Goal: Task Accomplishment & Management: Use online tool/utility

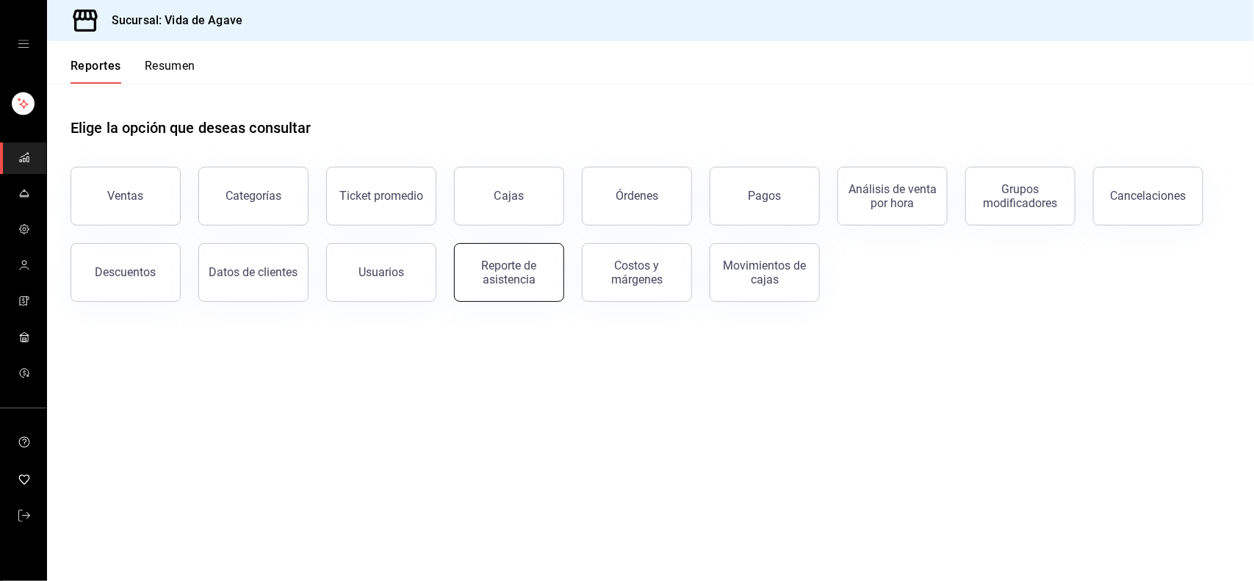
click at [507, 278] on div "Reporte de asistencia" at bounding box center [508, 272] width 91 height 28
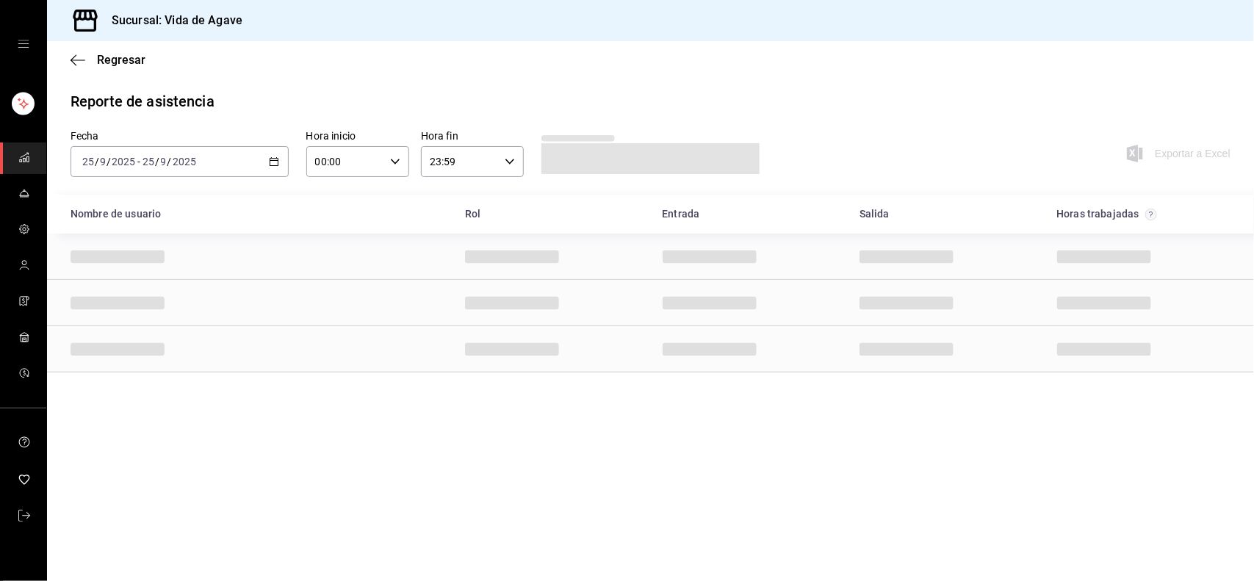
click at [199, 143] on div "Fecha [DATE] [DATE] - [DATE] [DATE]" at bounding box center [179, 153] width 218 height 47
click at [206, 156] on div "[DATE] [DATE] - [DATE] [DATE]" at bounding box center [179, 161] width 218 height 31
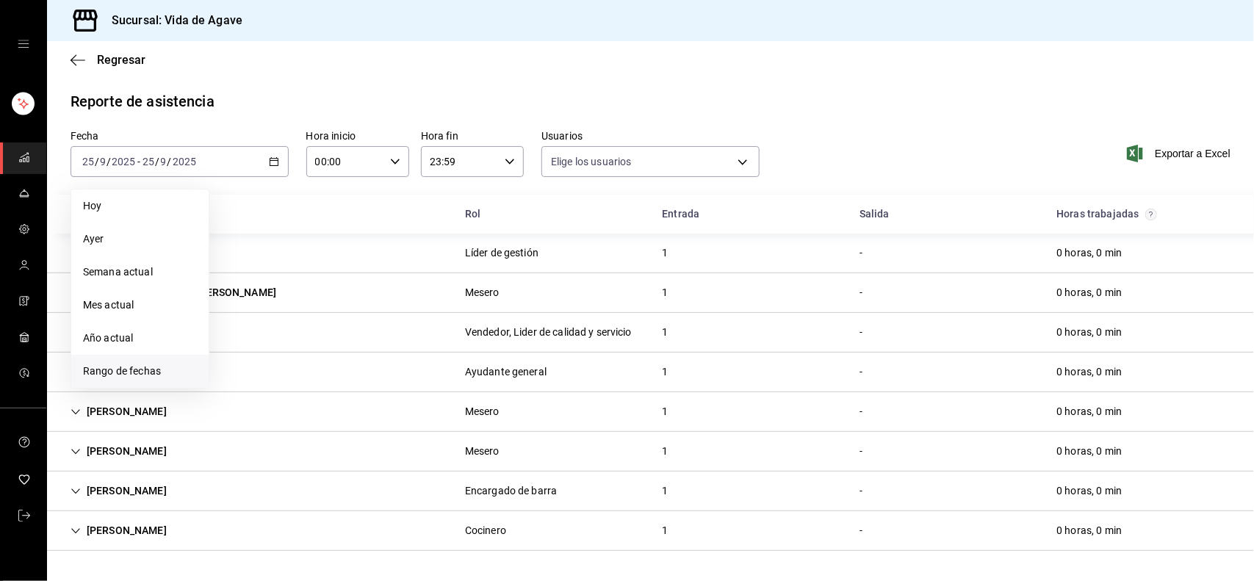
type input "353bf8e3-37f1-4df7-98c5-f6cc78354e2e,68212e00-9f08-474f-8d74-58e8c7ee007c,0bce4…"
click at [145, 365] on span "Rango de fechas" at bounding box center [140, 371] width 114 height 15
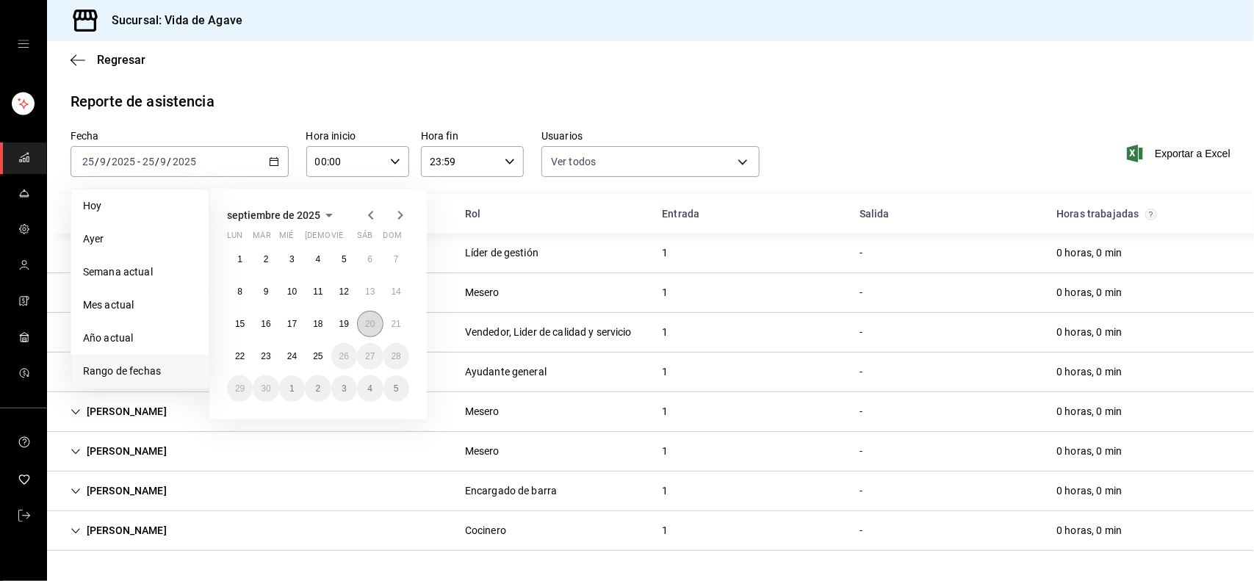
click at [376, 333] on button "20" at bounding box center [370, 324] width 26 height 26
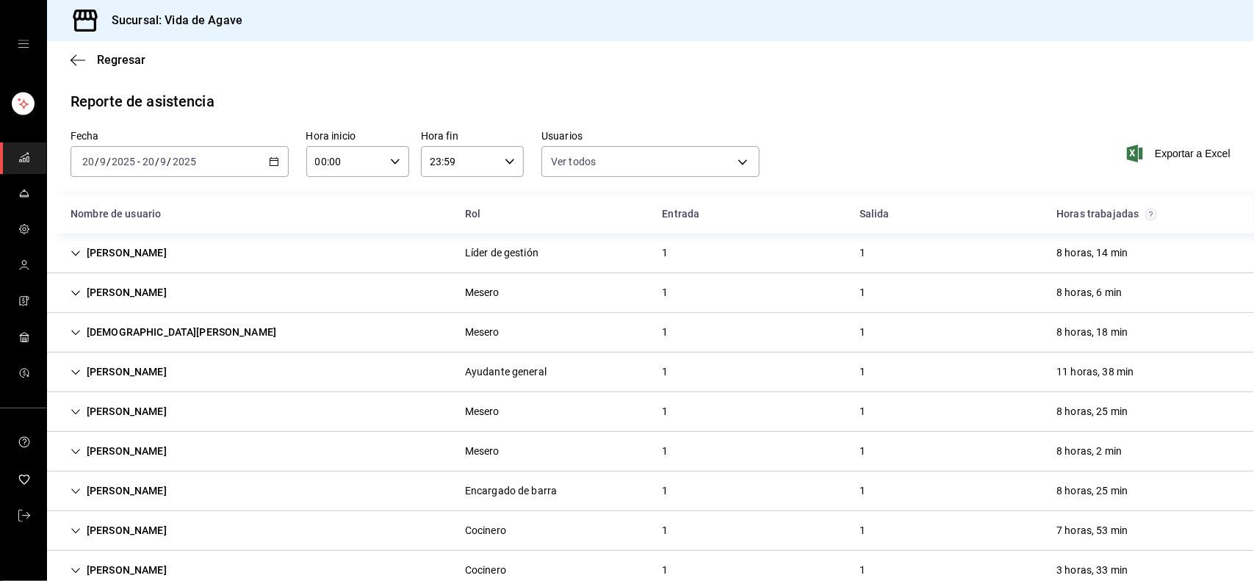
click at [501, 198] on div "Nombre de usuario Rol Entrada [PERSON_NAME] trabajadas" at bounding box center [650, 214] width 1207 height 39
click at [230, 375] on div "[PERSON_NAME] general 1 1 11 horas, 38 min" at bounding box center [650, 372] width 1207 height 40
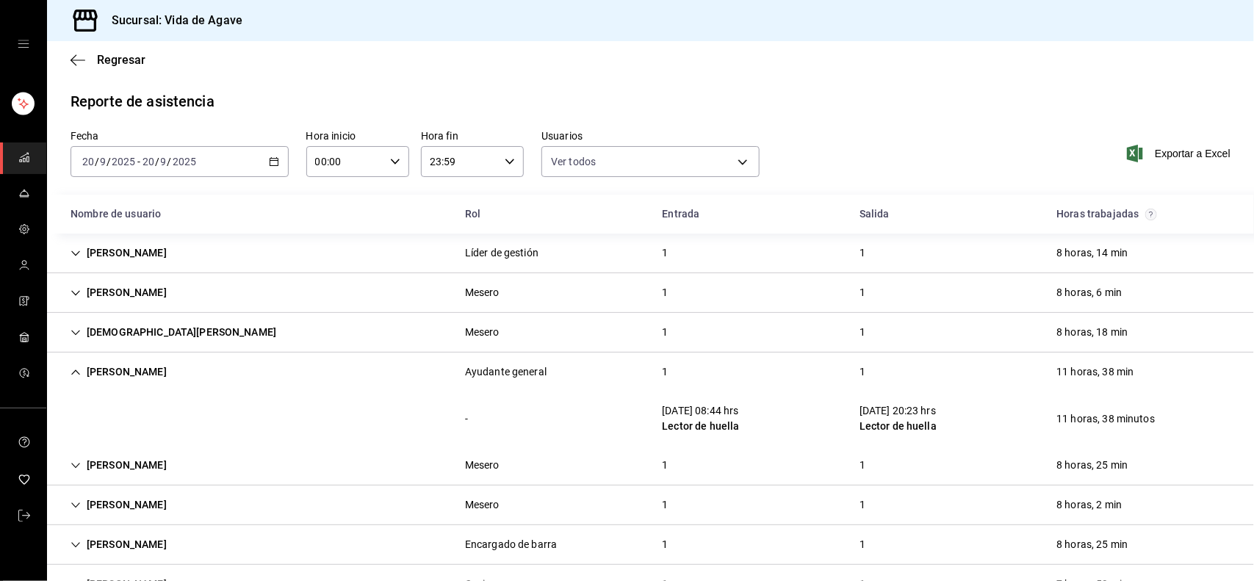
click at [203, 148] on div "[DATE] [DATE] - [DATE] [DATE]" at bounding box center [179, 161] width 218 height 31
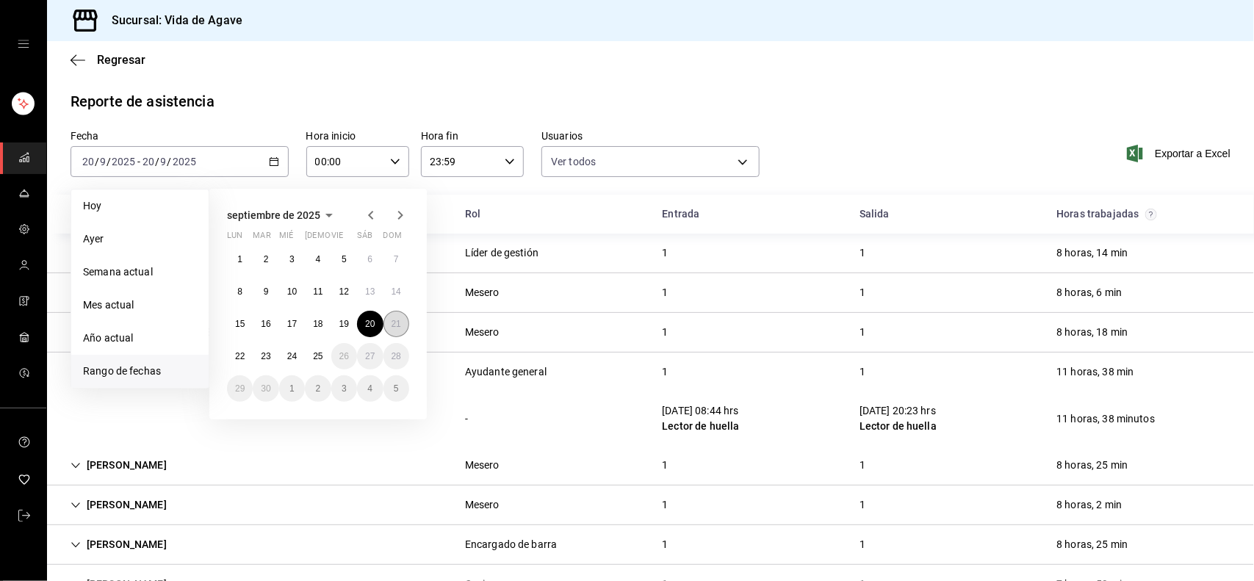
click at [402, 327] on button "21" at bounding box center [396, 324] width 26 height 26
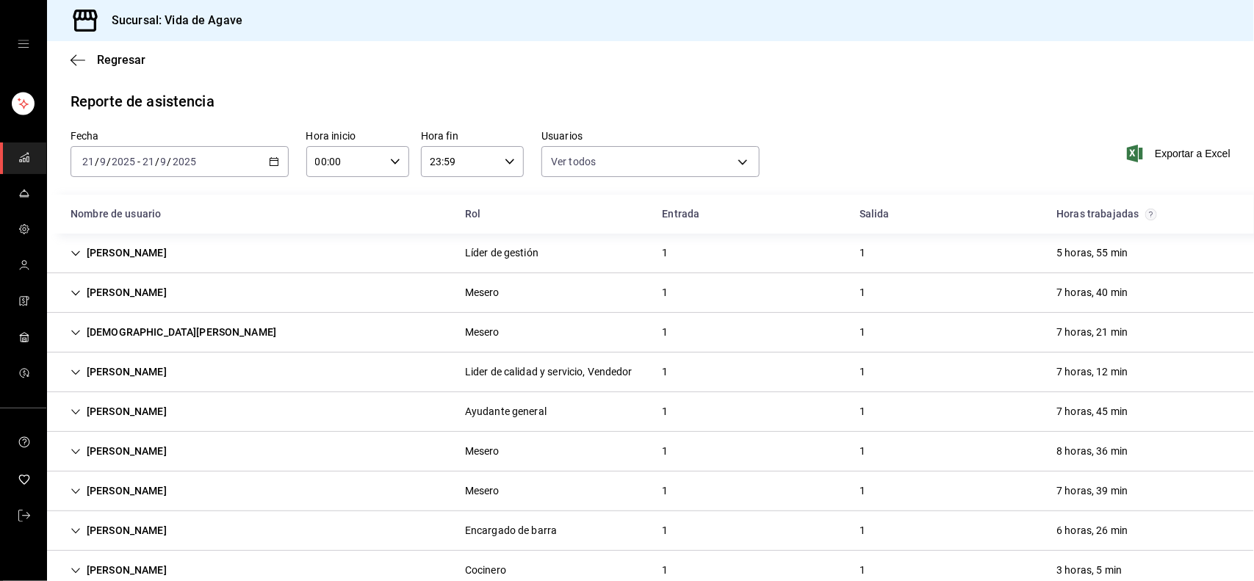
click at [245, 155] on div "[DATE] [DATE] - [DATE] [DATE]" at bounding box center [179, 161] width 218 height 31
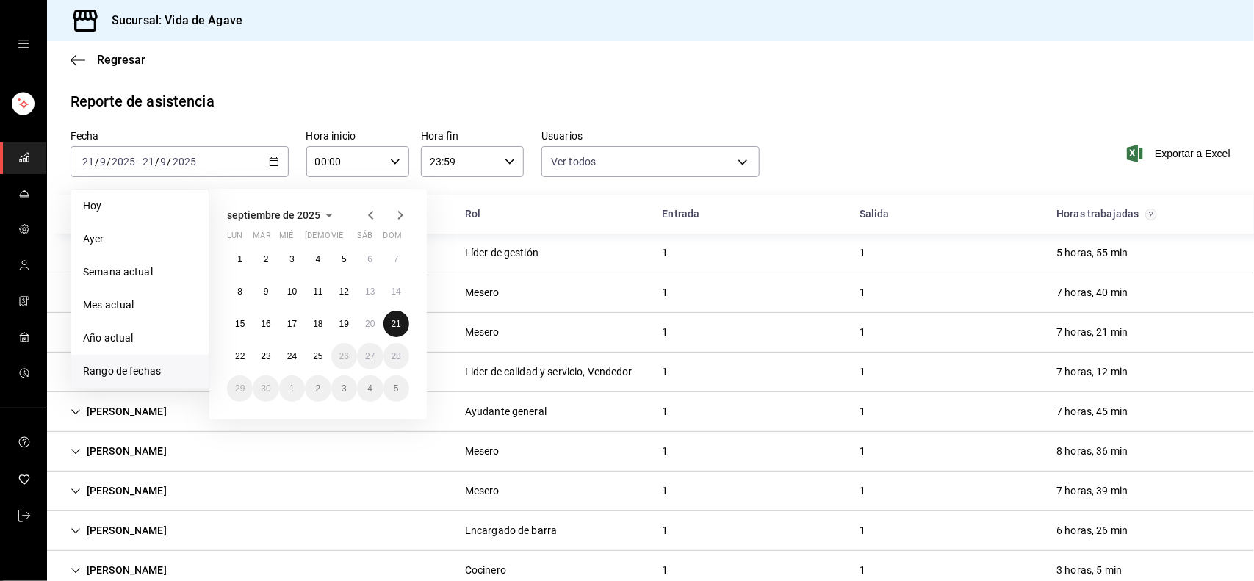
click at [394, 328] on button "21" at bounding box center [396, 324] width 26 height 26
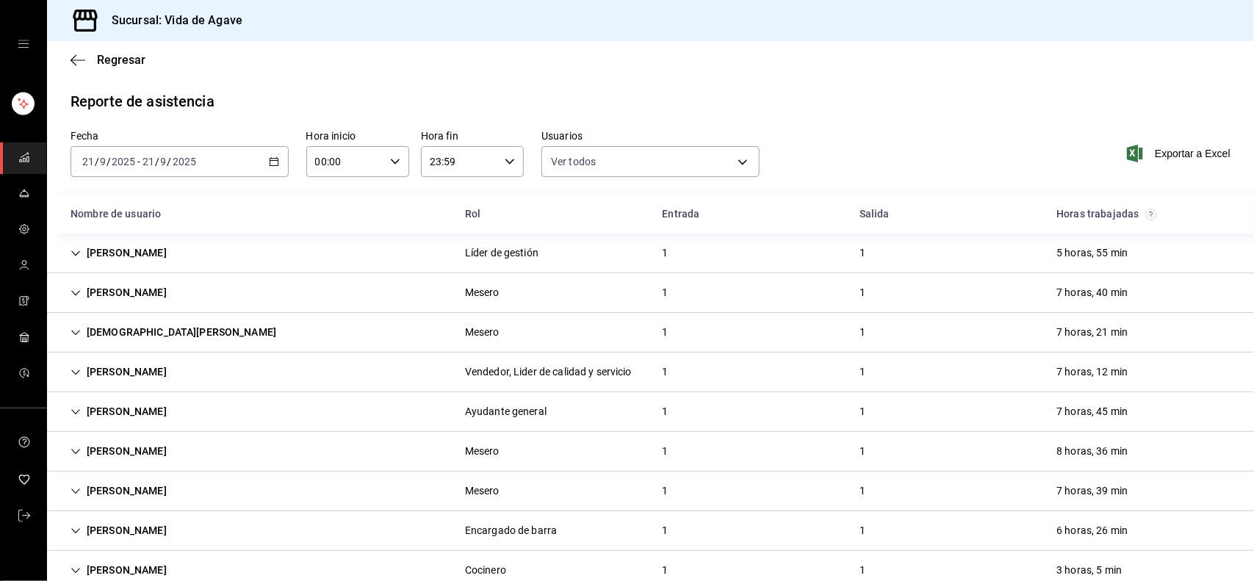
click at [453, 401] on div "Ayudante general" at bounding box center [505, 411] width 105 height 27
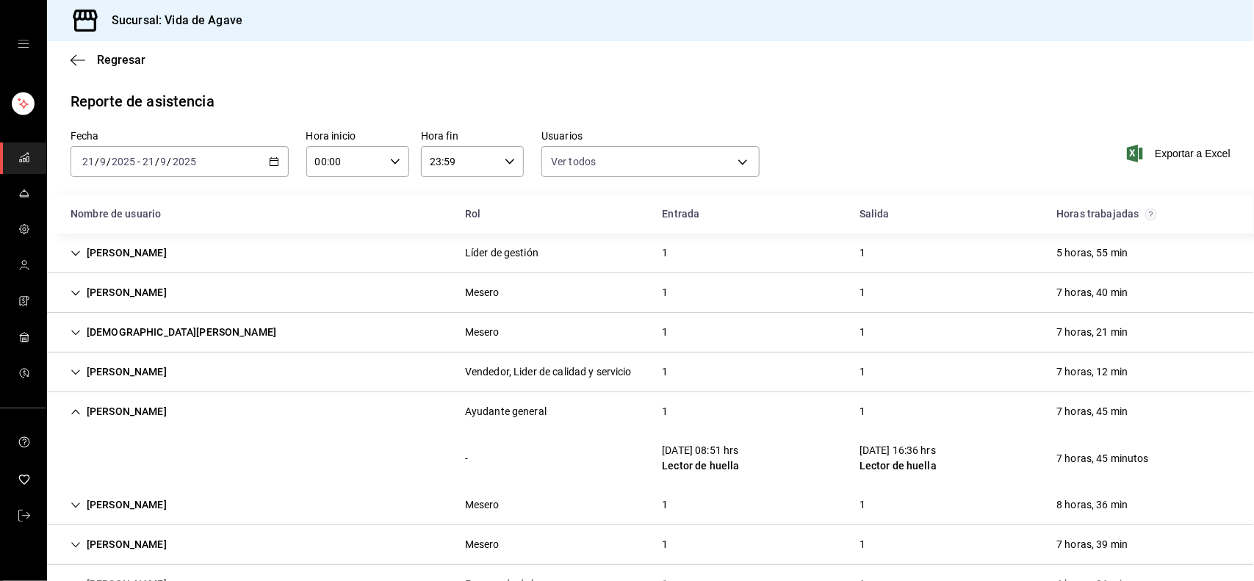
click at [182, 176] on div "[DATE] [DATE] - [DATE] [DATE]" at bounding box center [179, 161] width 218 height 31
click at [215, 154] on div "[DATE] [DATE] - [DATE] [DATE]" at bounding box center [179, 161] width 218 height 31
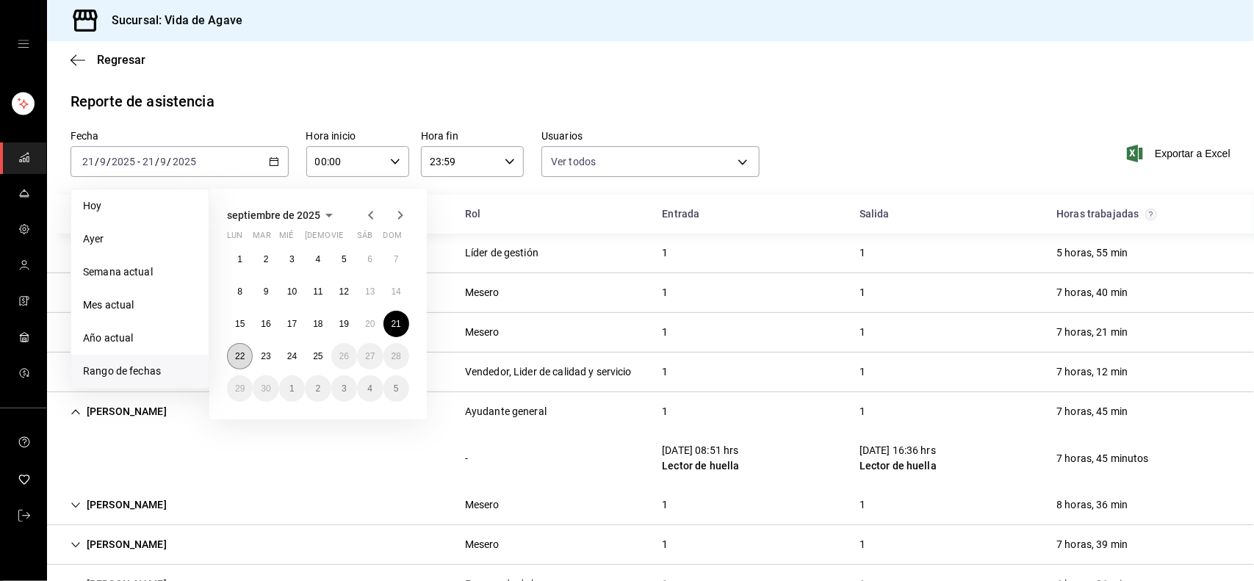
click at [246, 347] on button "22" at bounding box center [240, 356] width 26 height 26
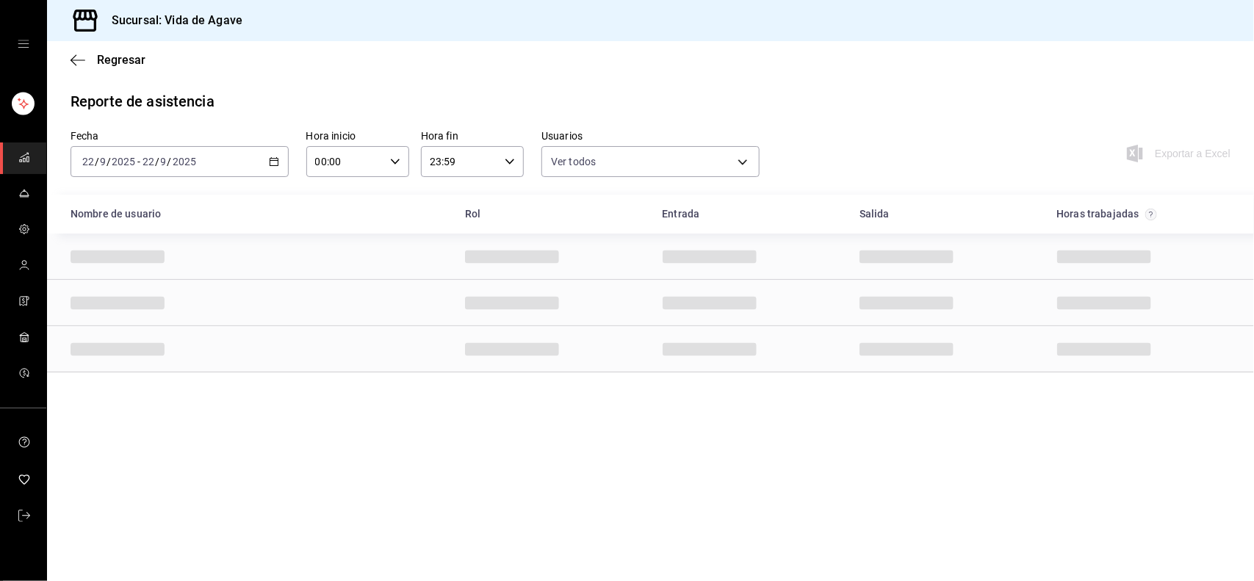
click at [382, 105] on div "Reporte de asistencia" at bounding box center [650, 101] width 1160 height 22
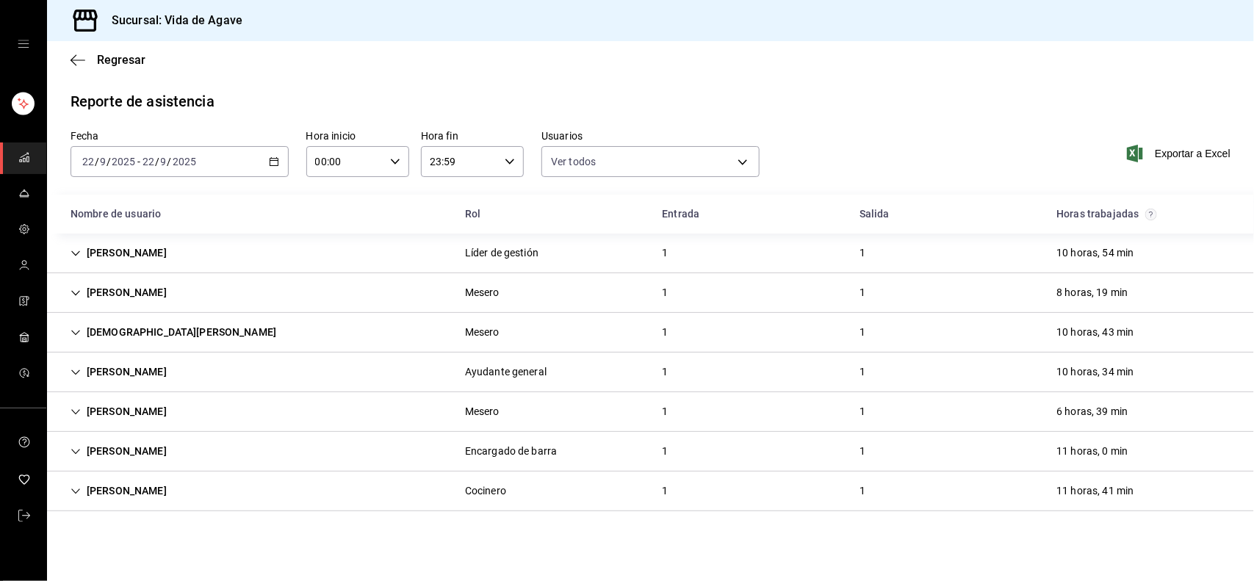
click at [214, 375] on div "[PERSON_NAME] general 1 1 10 horas, 34 min" at bounding box center [650, 372] width 1207 height 40
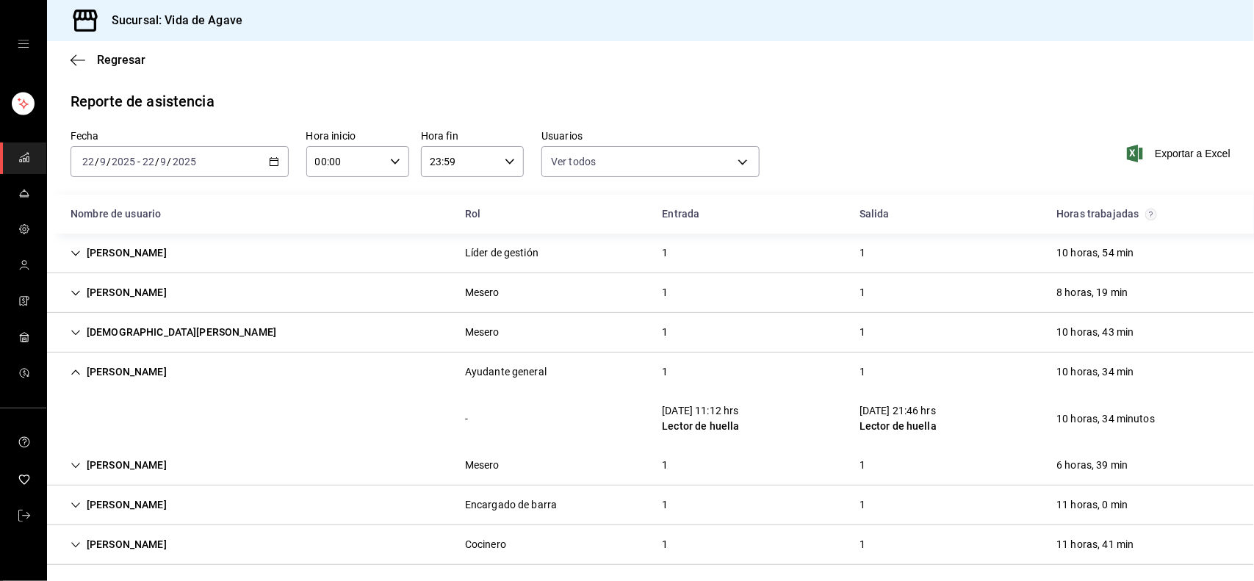
scroll to position [7, 0]
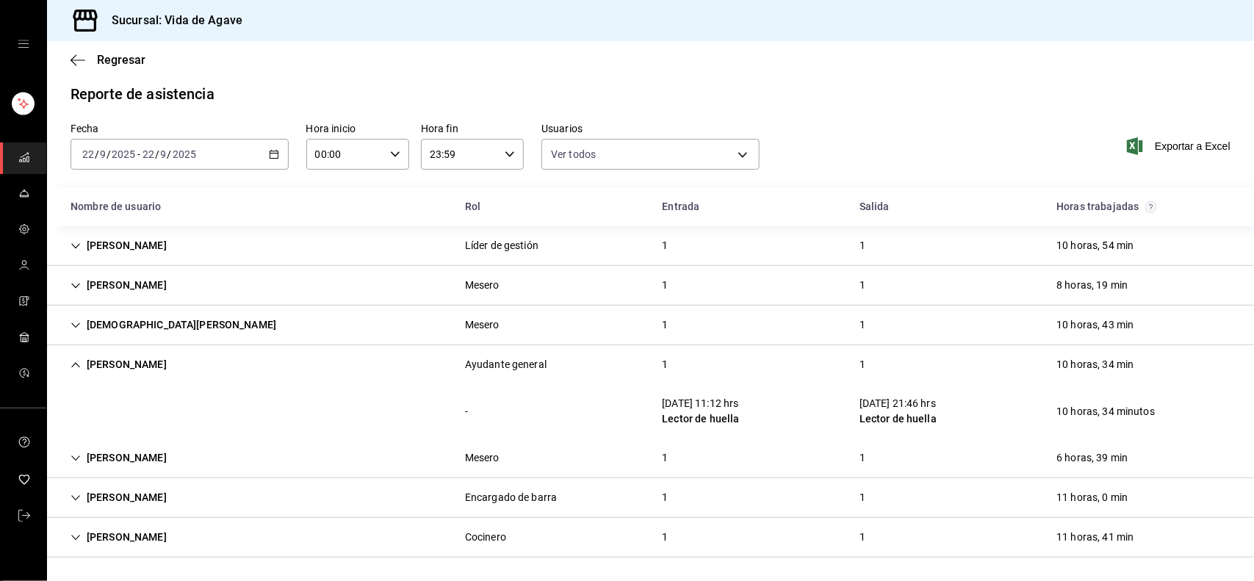
click at [159, 358] on div "[PERSON_NAME]" at bounding box center [119, 364] width 120 height 27
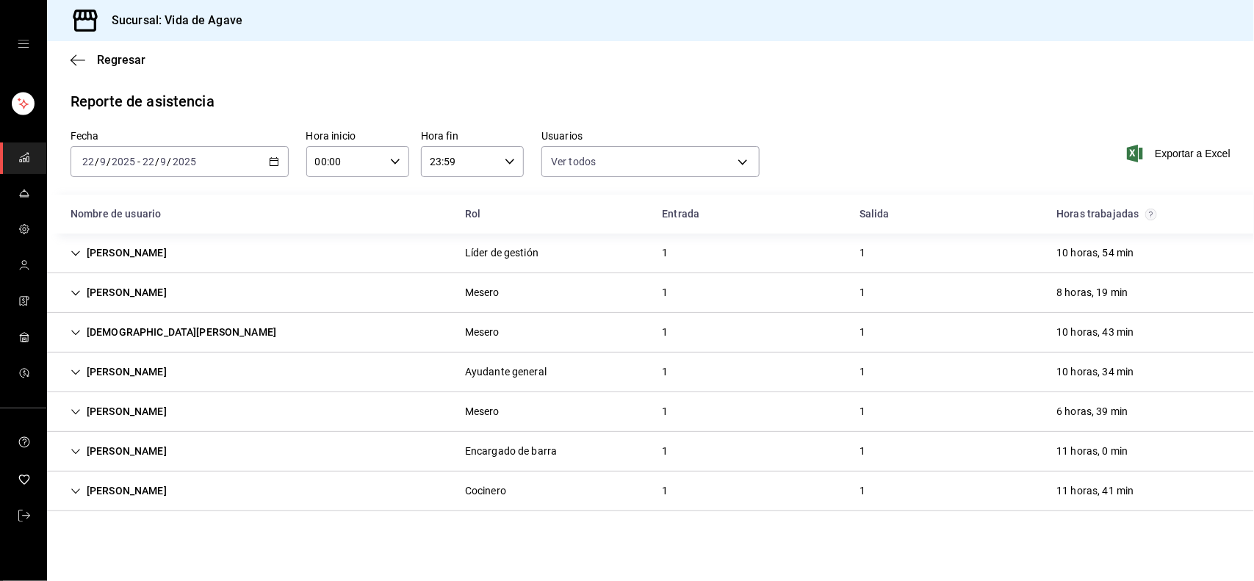
scroll to position [0, 0]
click at [1014, 156] on div "Exportar a Excel" at bounding box center [1121, 153] width 218 height 47
